Goal: Task Accomplishment & Management: Manage account settings

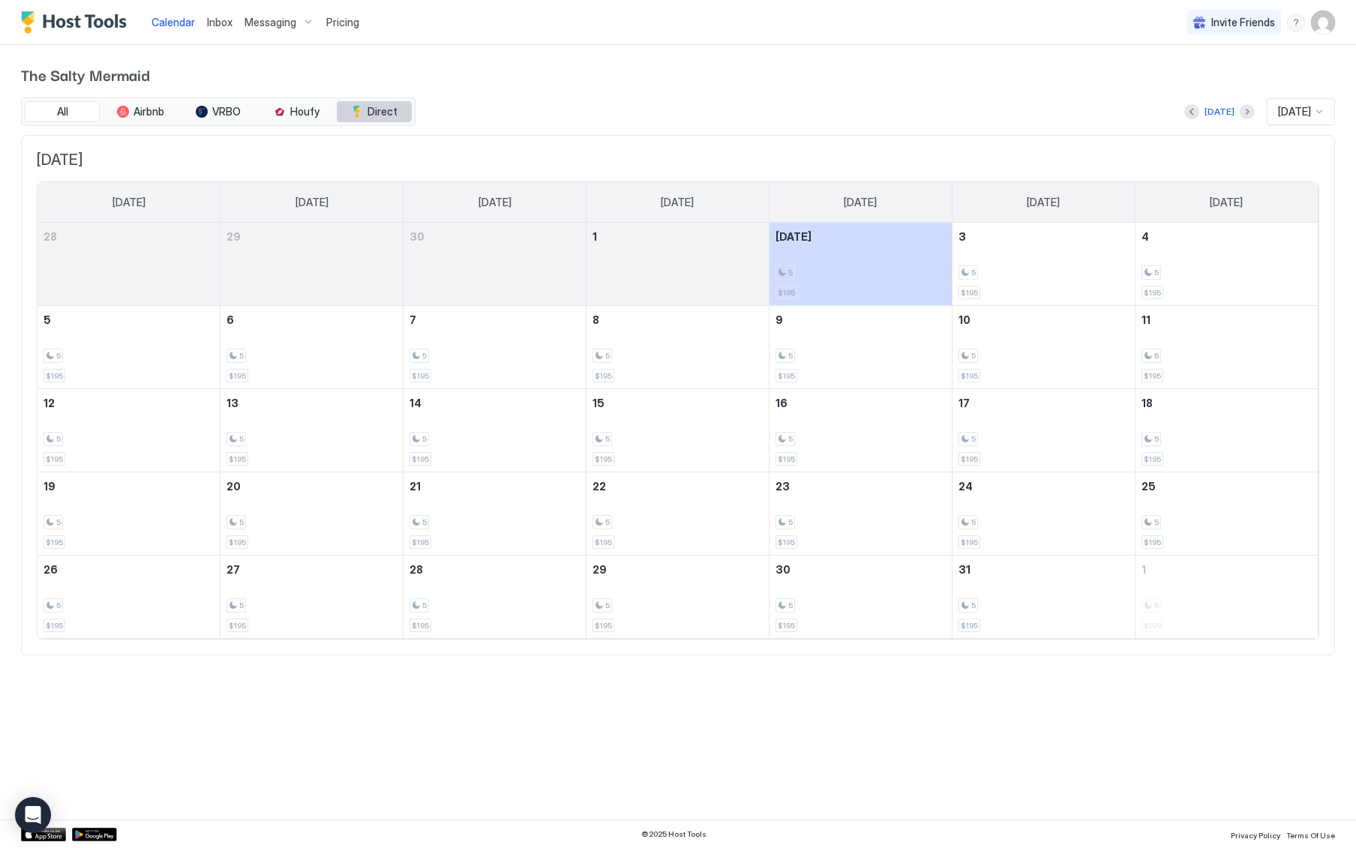
click at [376, 109] on span "Direct" at bounding box center [382, 111] width 30 height 13
click at [385, 111] on span "Direct" at bounding box center [382, 111] width 30 height 13
click at [1317, 21] on img "User profile" at bounding box center [1323, 22] width 24 height 24
click at [1255, 47] on span "The Salty Mermaid LLC" at bounding box center [1238, 46] width 110 height 13
drag, startPoint x: 445, startPoint y: 49, endPoint x: 447, endPoint y: 57, distance: 8.4
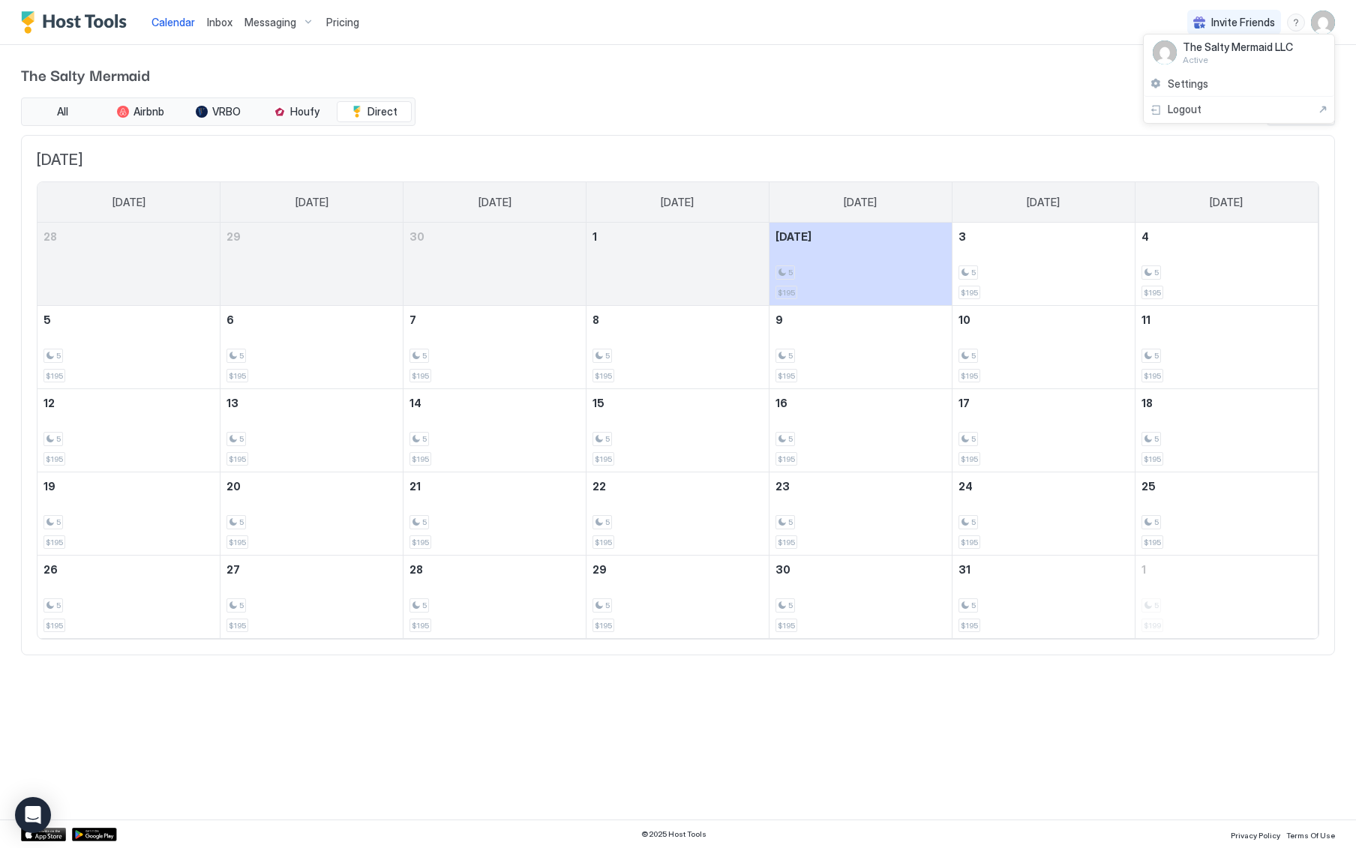
click at [446, 49] on div at bounding box center [678, 424] width 1356 height 848
click at [218, 19] on span "Inbox" at bounding box center [219, 22] width 25 height 13
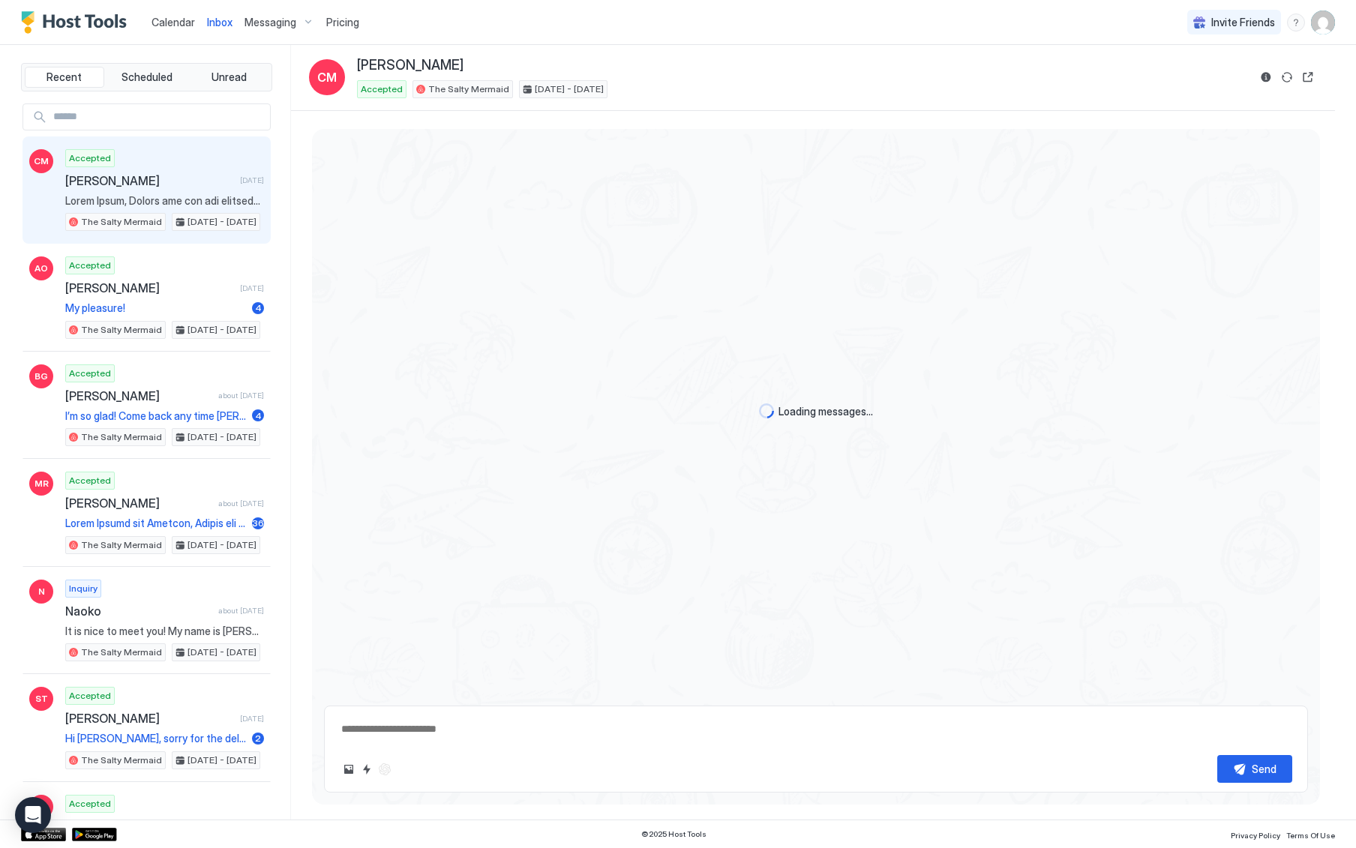
click at [277, 20] on span "Messaging" at bounding box center [270, 22] width 52 height 13
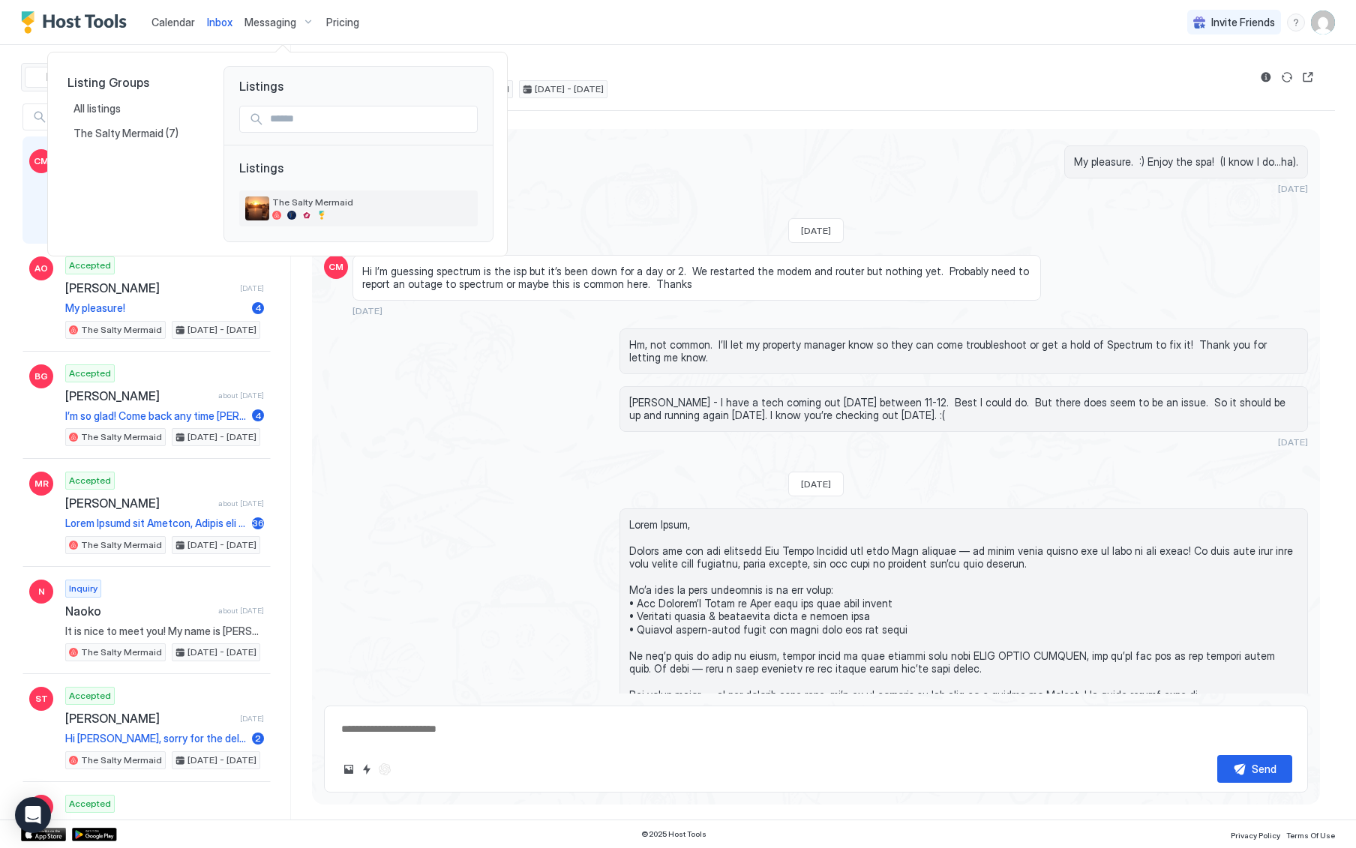
click at [298, 200] on span "The Salty Mermaid" at bounding box center [371, 201] width 199 height 11
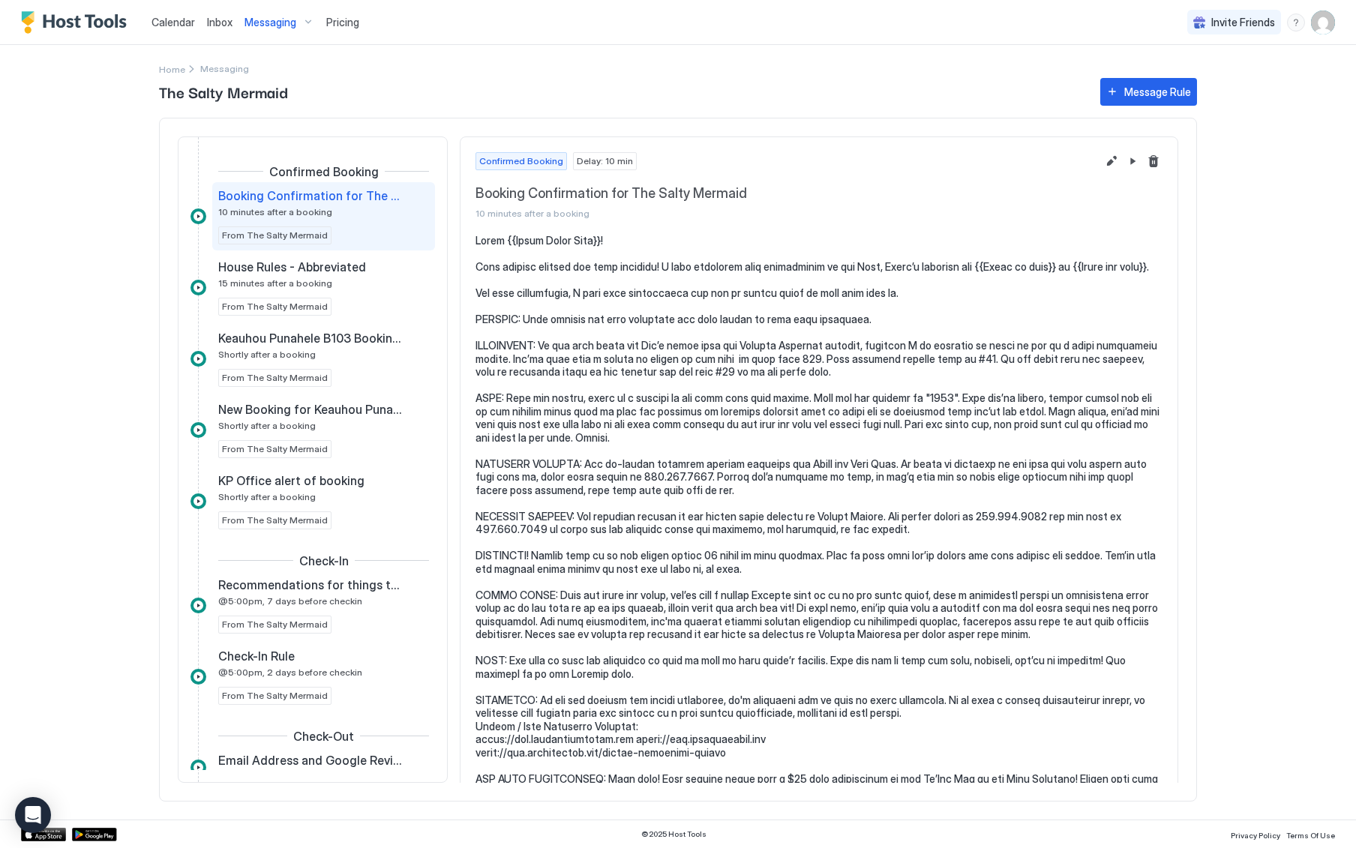
click at [304, 19] on div "Messaging" at bounding box center [279, 22] width 82 height 25
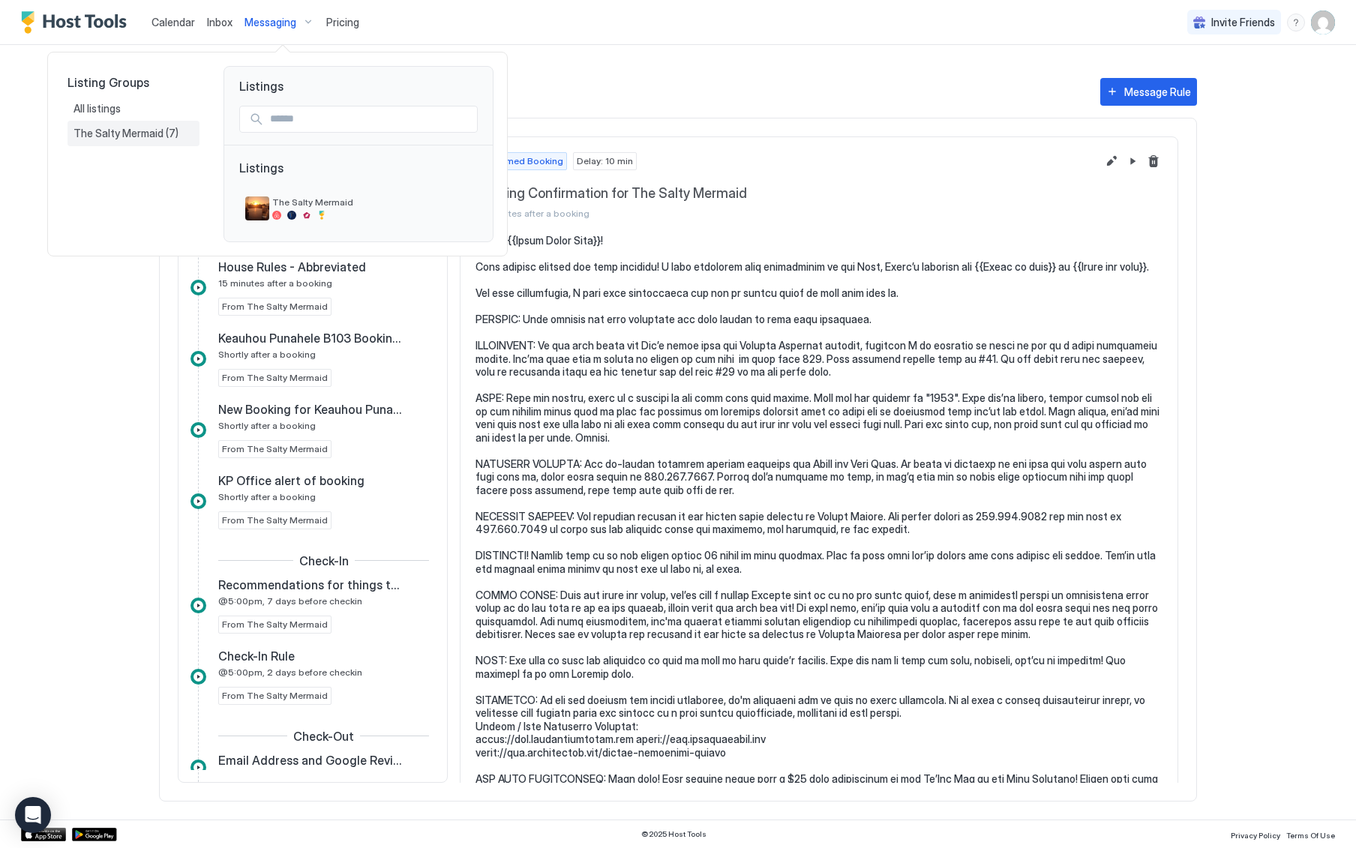
click at [121, 132] on span "The Salty Mermaid" at bounding box center [119, 133] width 92 height 13
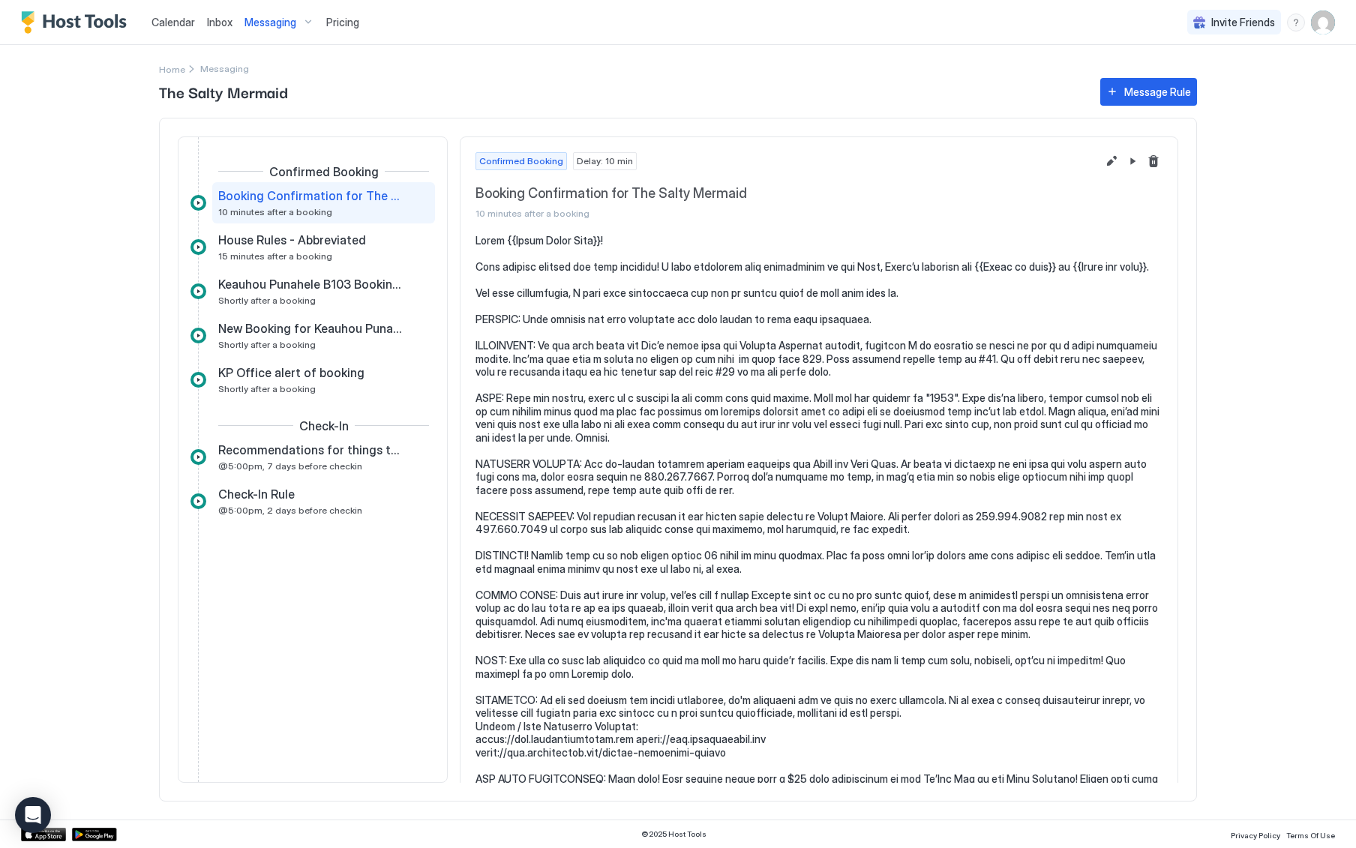
click at [352, 19] on span "Pricing" at bounding box center [342, 22] width 33 height 13
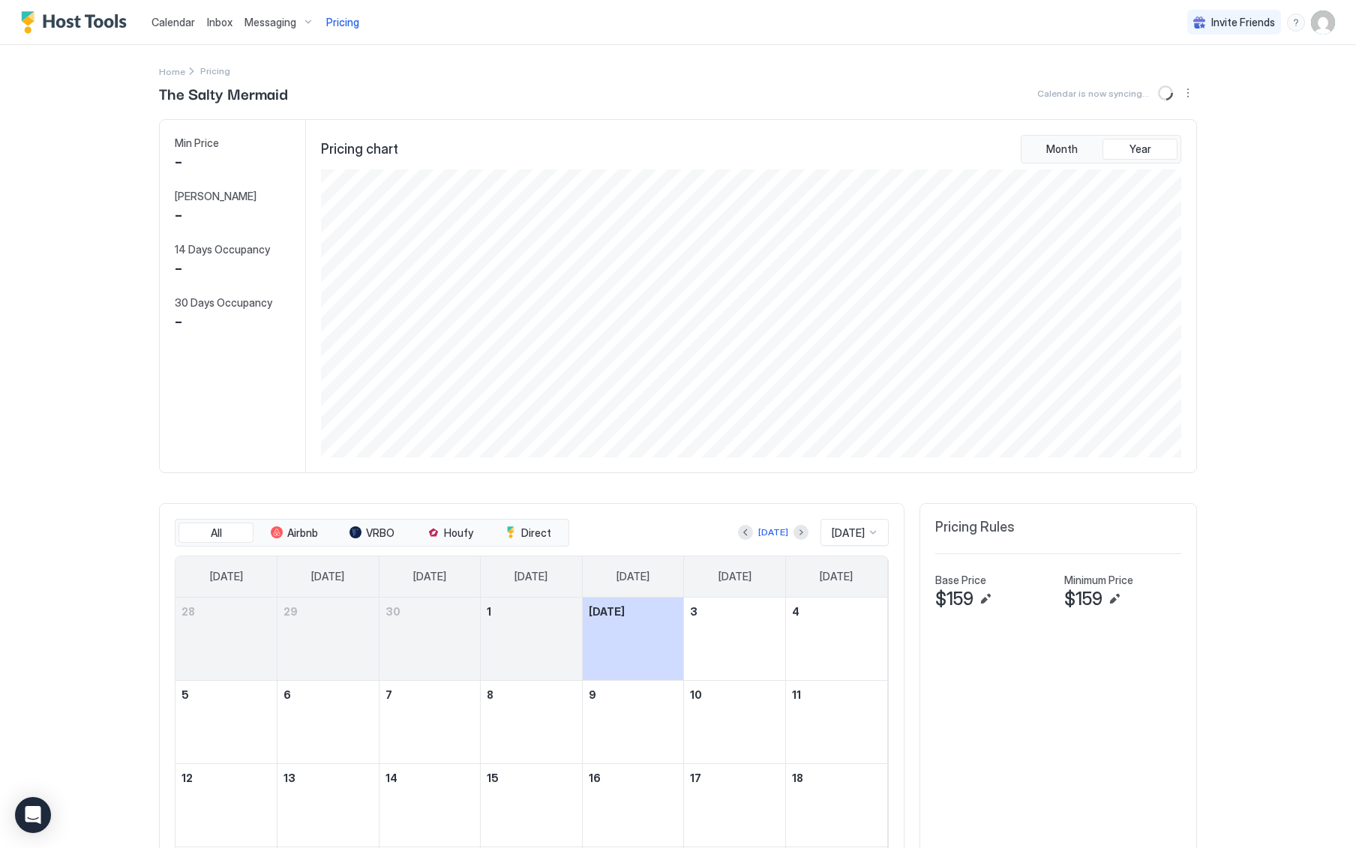
scroll to position [288, 863]
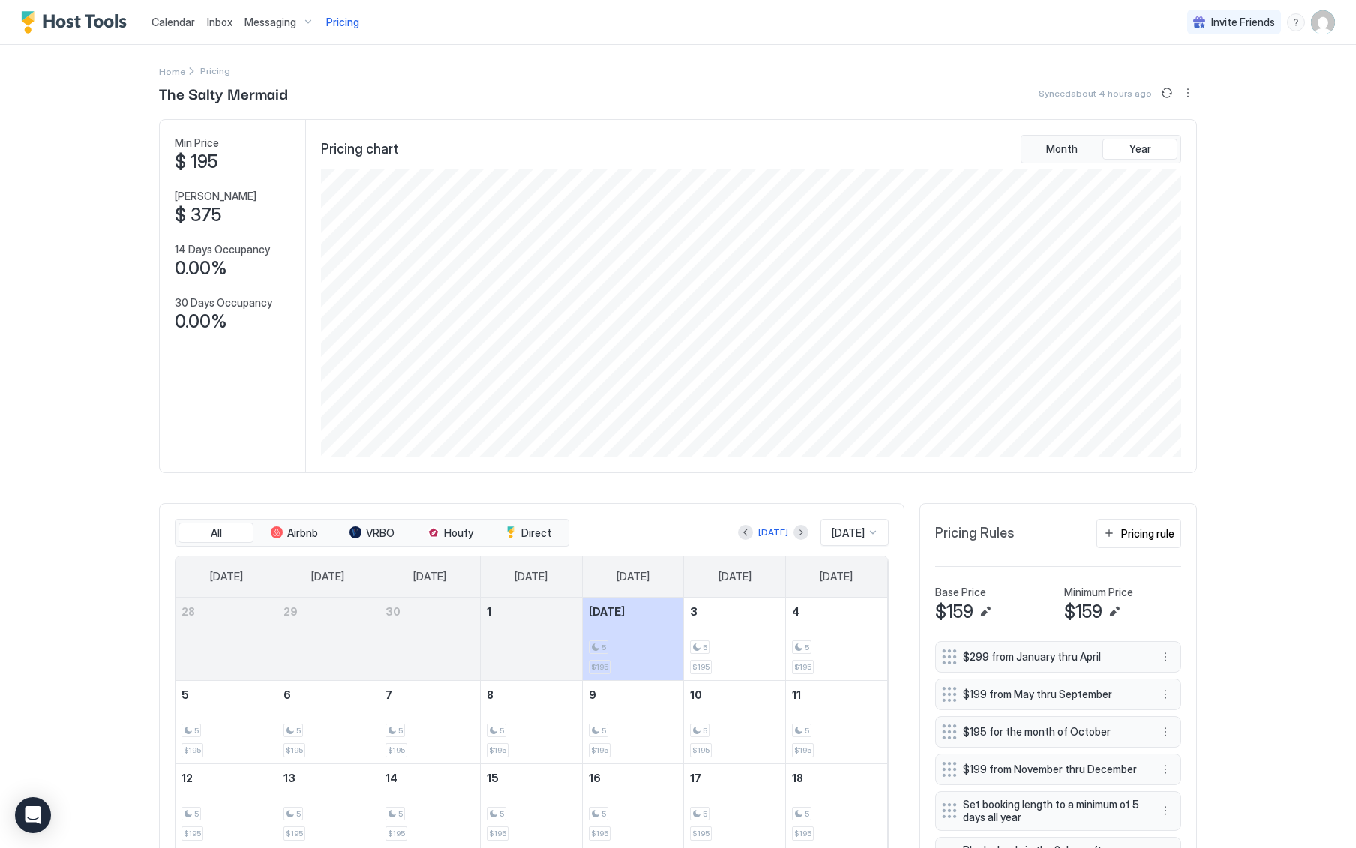
click at [70, 22] on img "Host Tools Logo" at bounding box center [77, 22] width 112 height 22
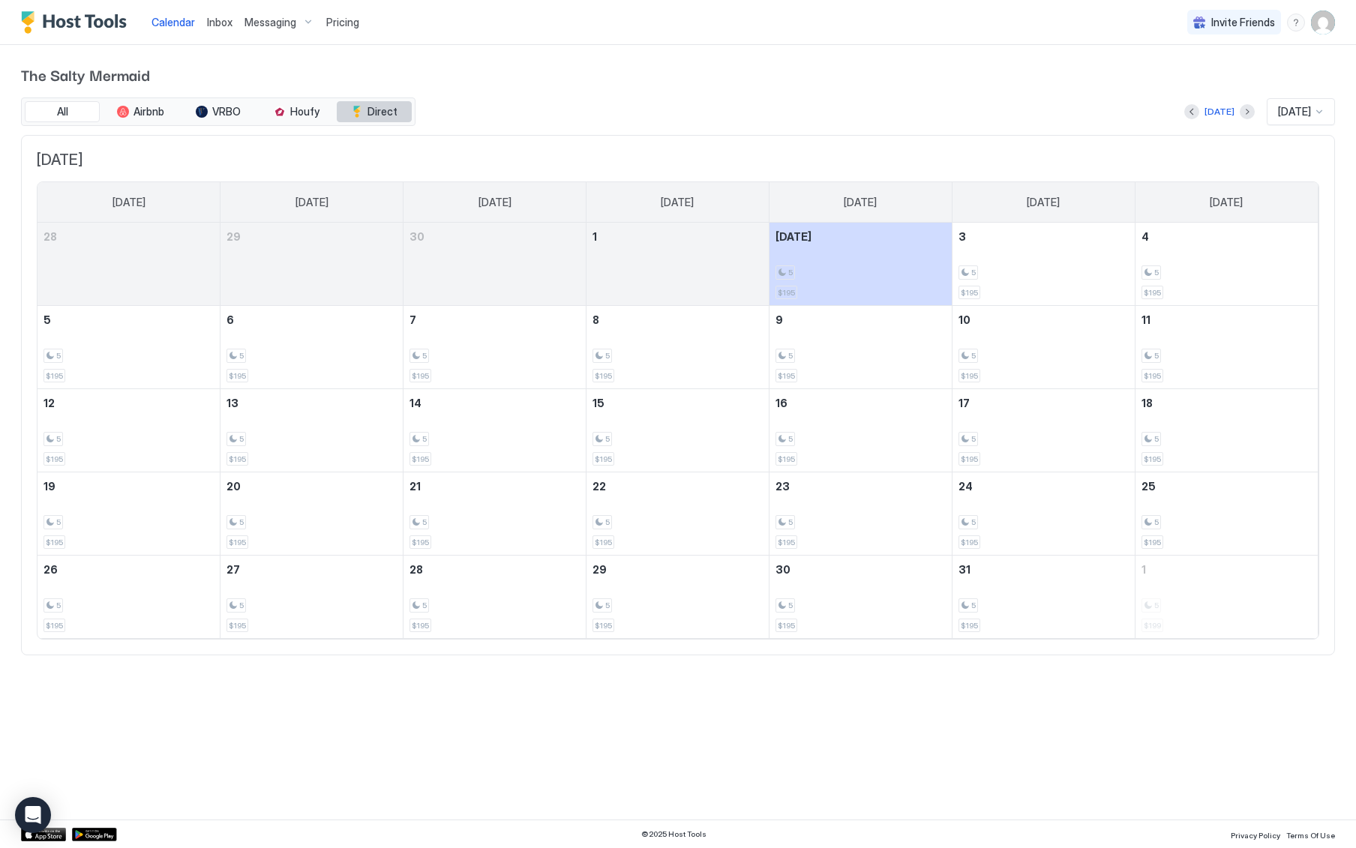
click at [386, 109] on span "Direct" at bounding box center [382, 111] width 30 height 13
click at [1324, 25] on img "User profile" at bounding box center [1323, 22] width 24 height 24
click at [967, 113] on div at bounding box center [678, 424] width 1356 height 848
click at [304, 19] on div "Messaging" at bounding box center [279, 22] width 82 height 25
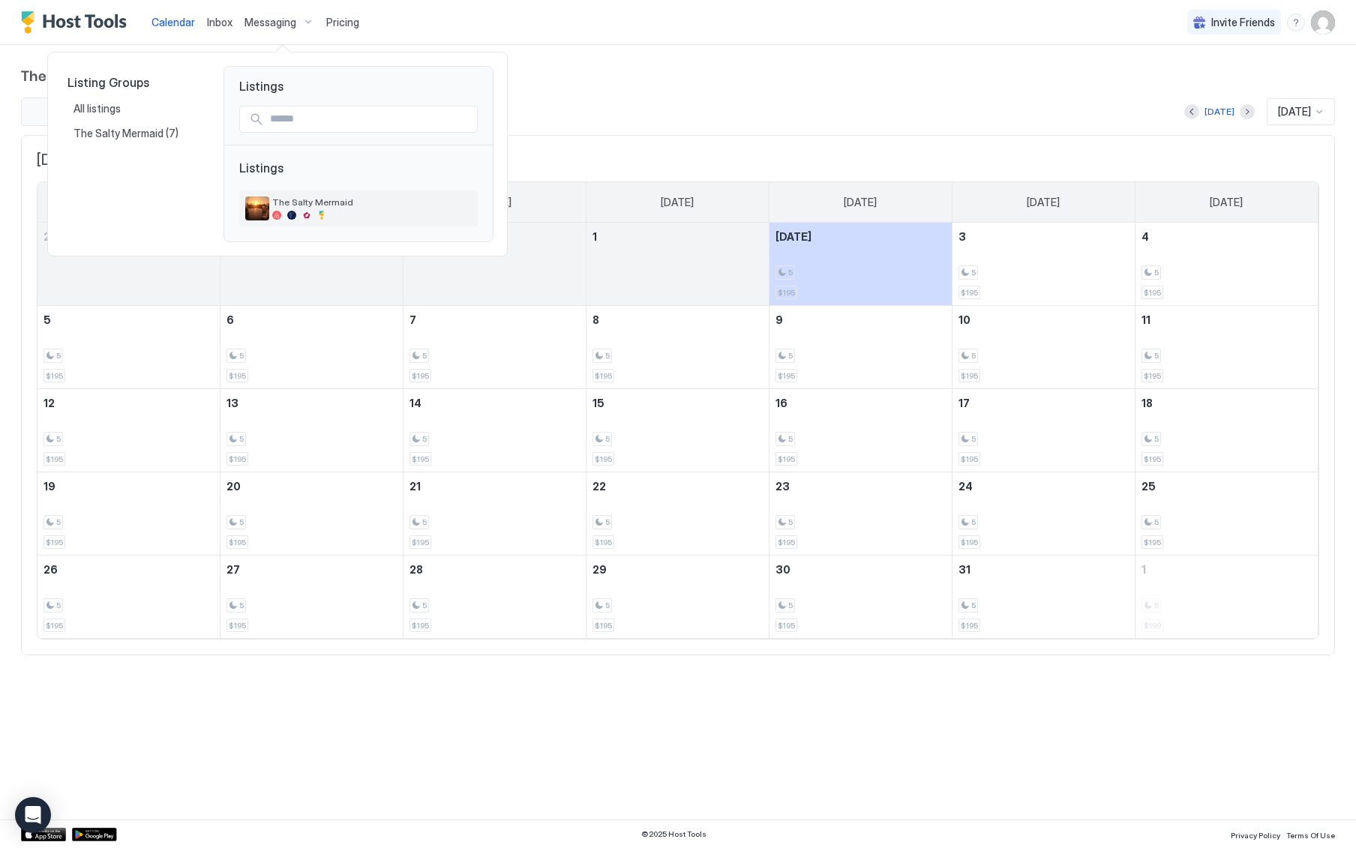
click at [289, 207] on span "The Salty Mermaid" at bounding box center [371, 201] width 199 height 11
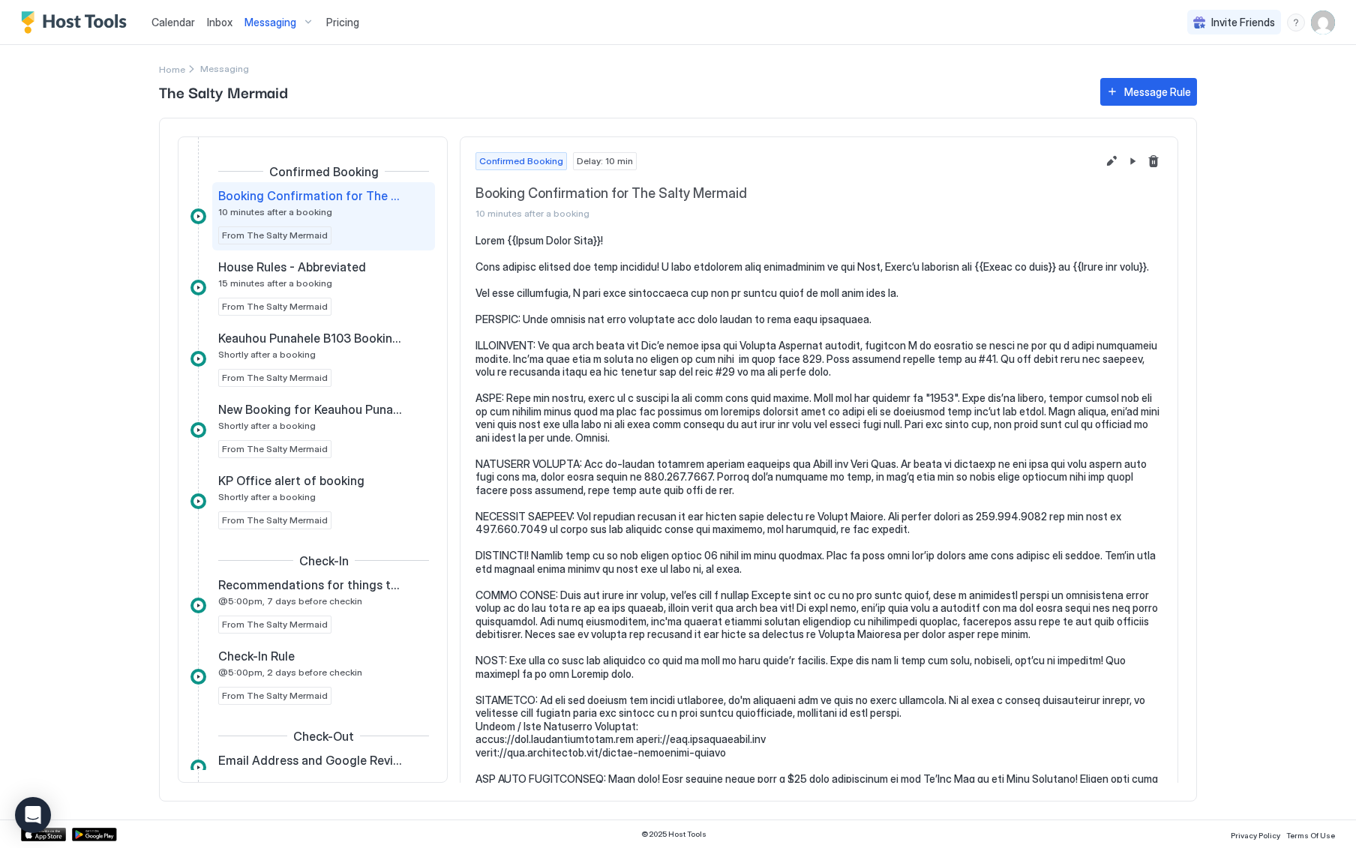
click at [215, 21] on span "Inbox" at bounding box center [219, 22] width 25 height 13
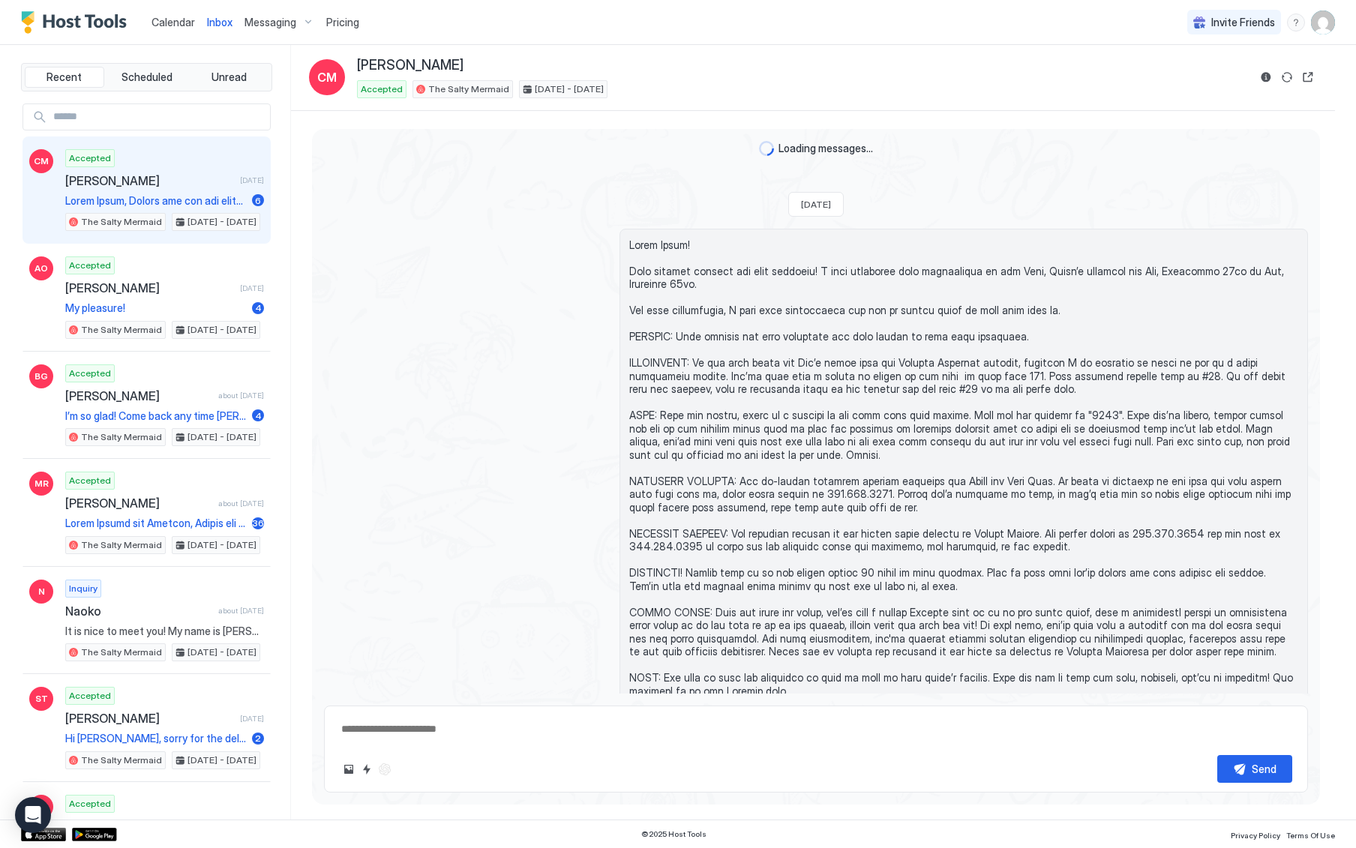
scroll to position [4102, 0]
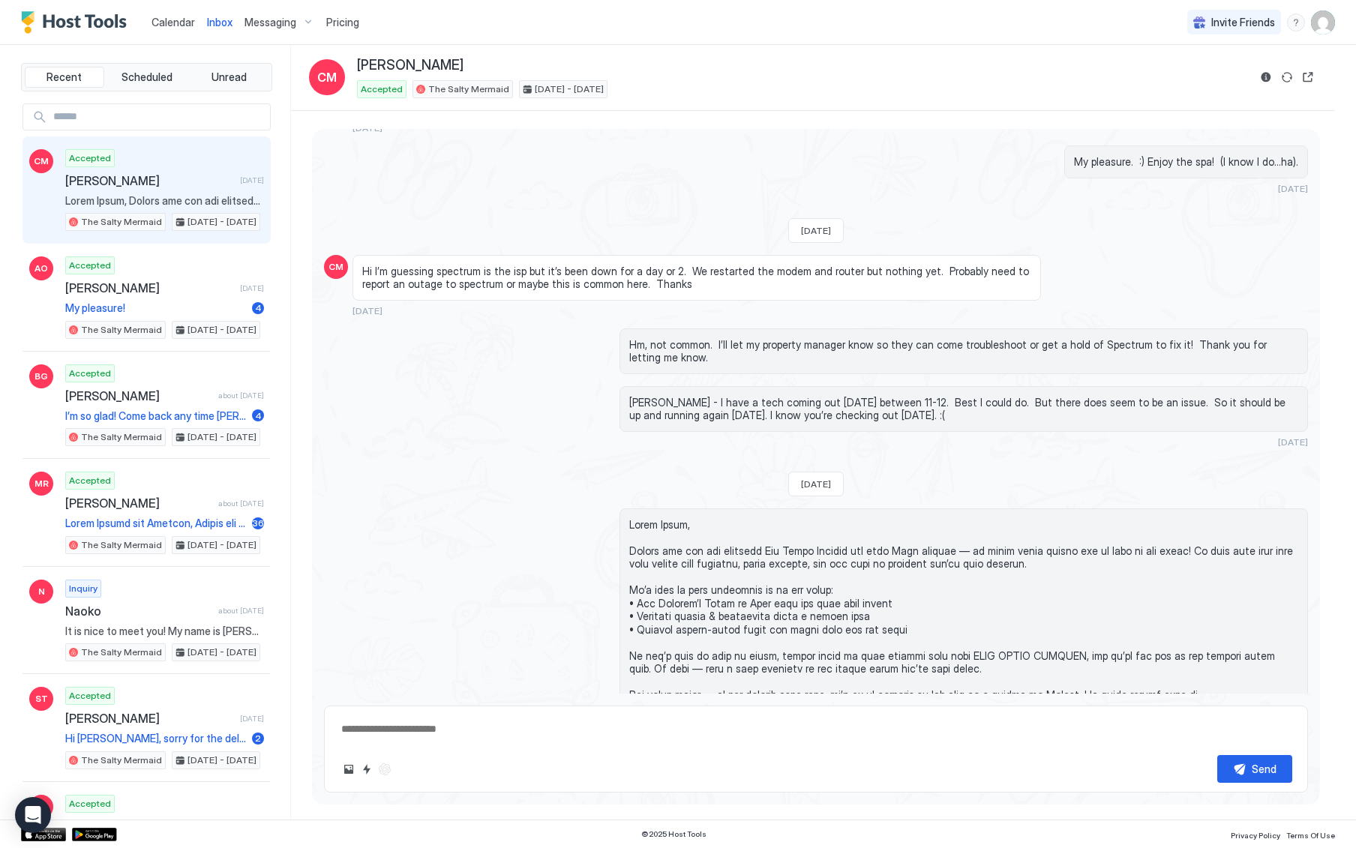
type textarea "*"
click at [340, 19] on span "Pricing" at bounding box center [342, 22] width 33 height 13
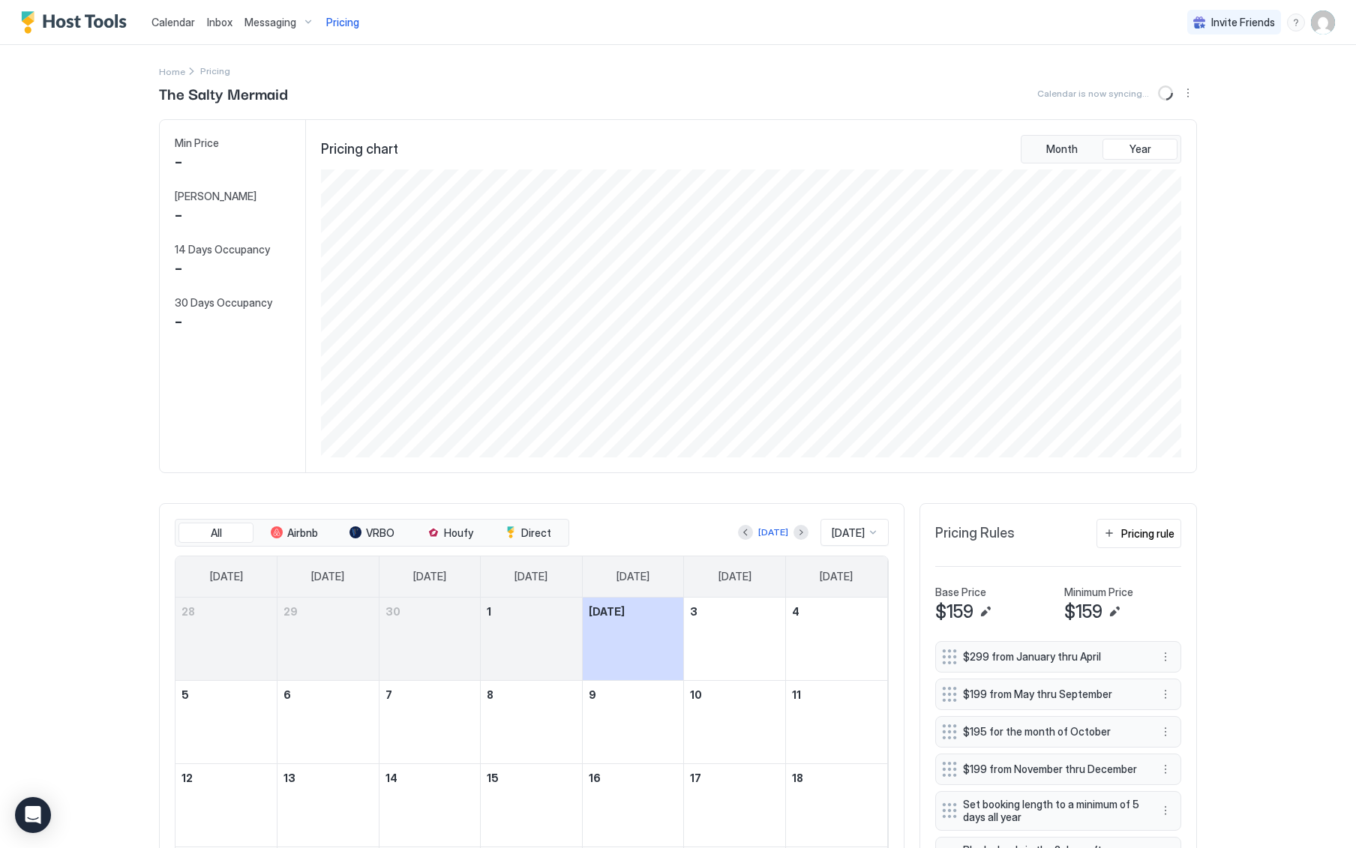
scroll to position [288, 863]
click at [1312, 23] on img "User profile" at bounding box center [1323, 22] width 24 height 24
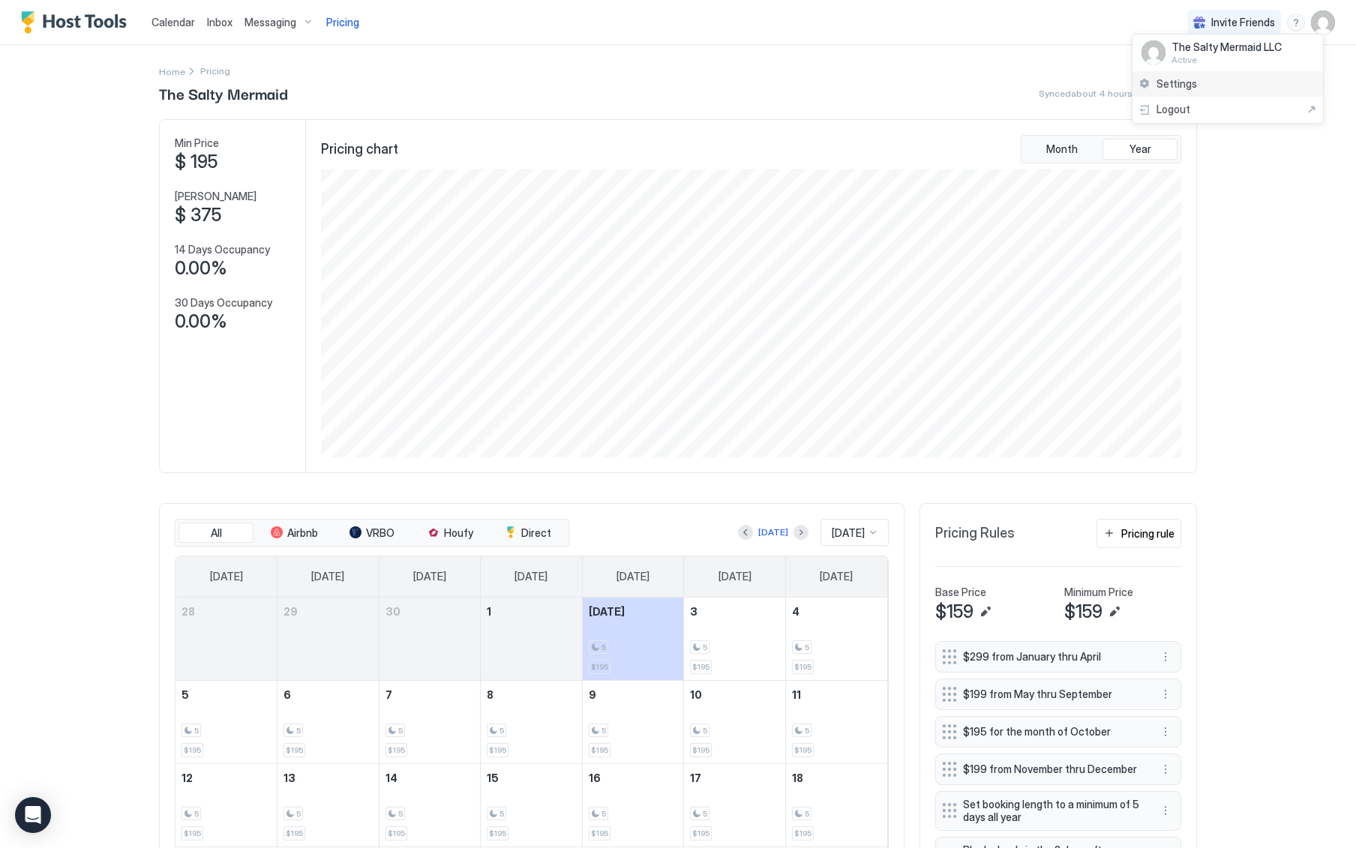
click at [1184, 80] on span "Settings" at bounding box center [1176, 83] width 40 height 13
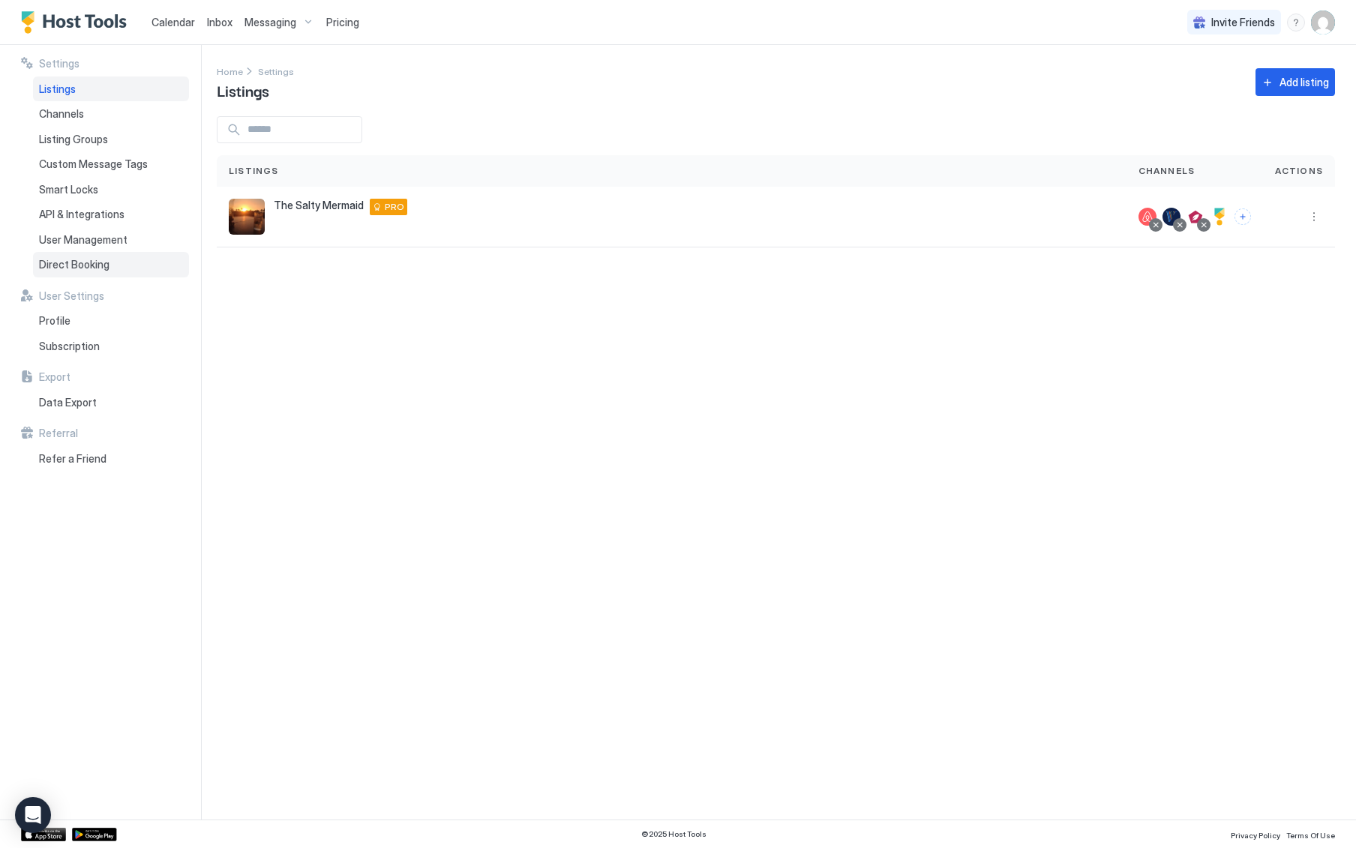
click at [81, 263] on span "Direct Booking" at bounding box center [74, 264] width 70 height 13
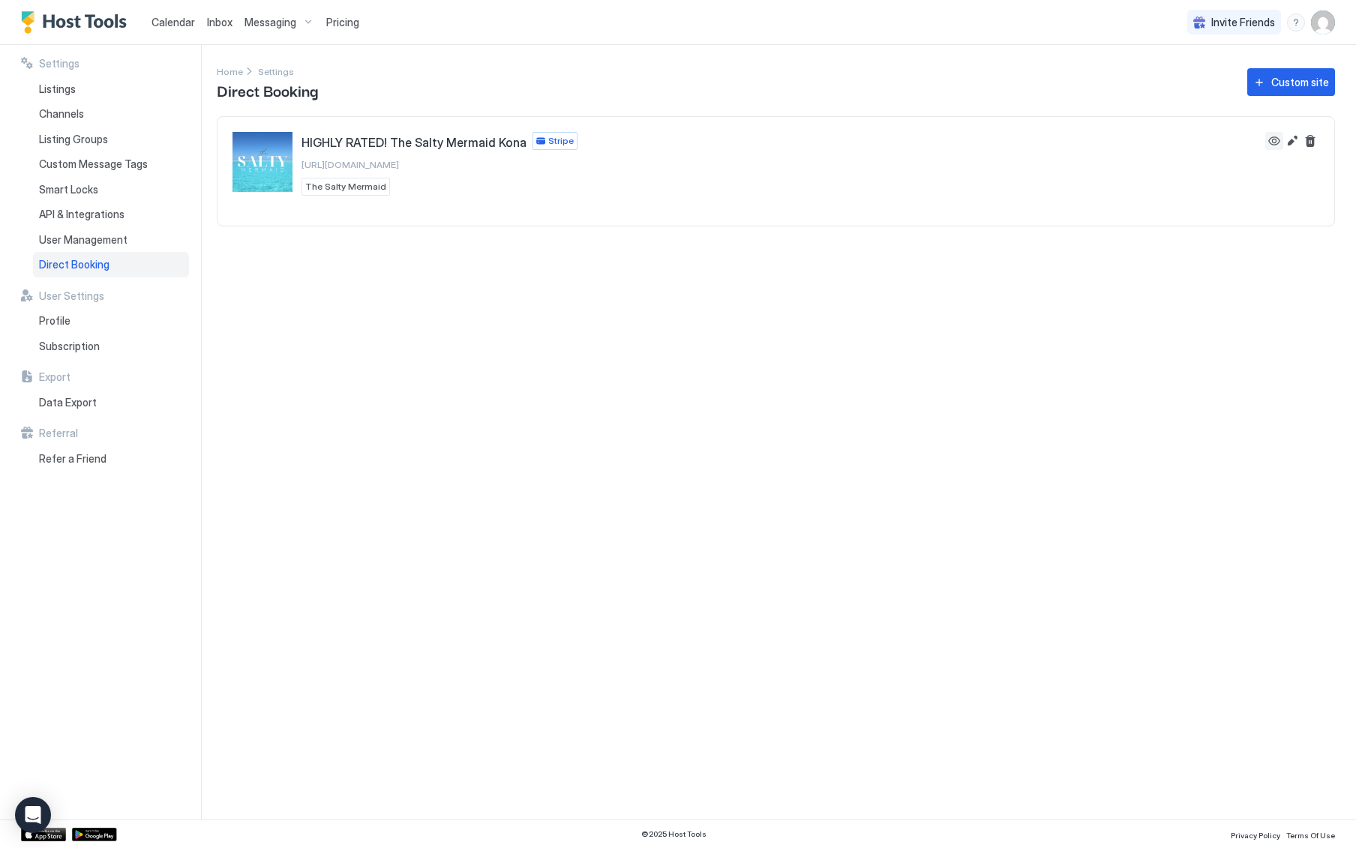
click at [1270, 139] on button "View" at bounding box center [1274, 141] width 18 height 18
